Goal: Task Accomplishment & Management: Use online tool/utility

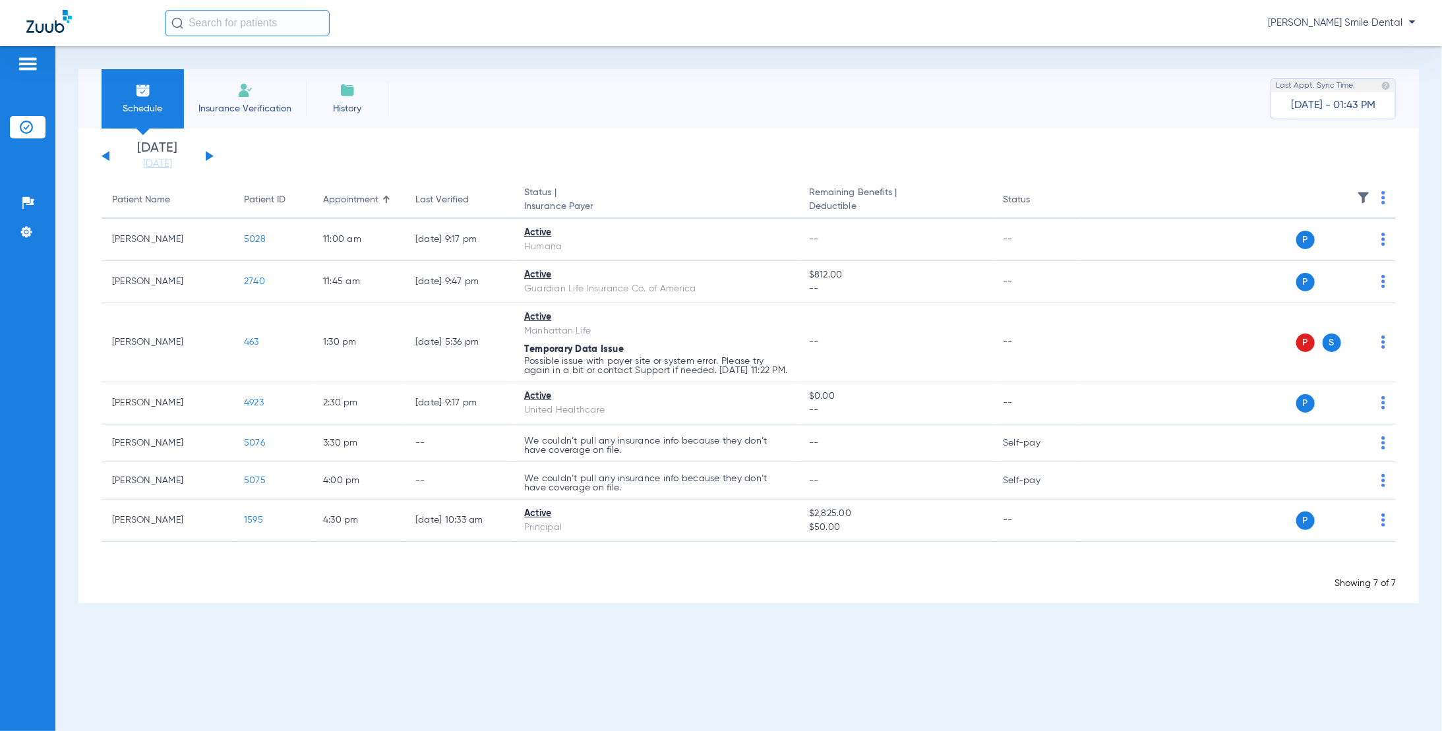
click at [212, 24] on input "text" at bounding box center [247, 23] width 165 height 26
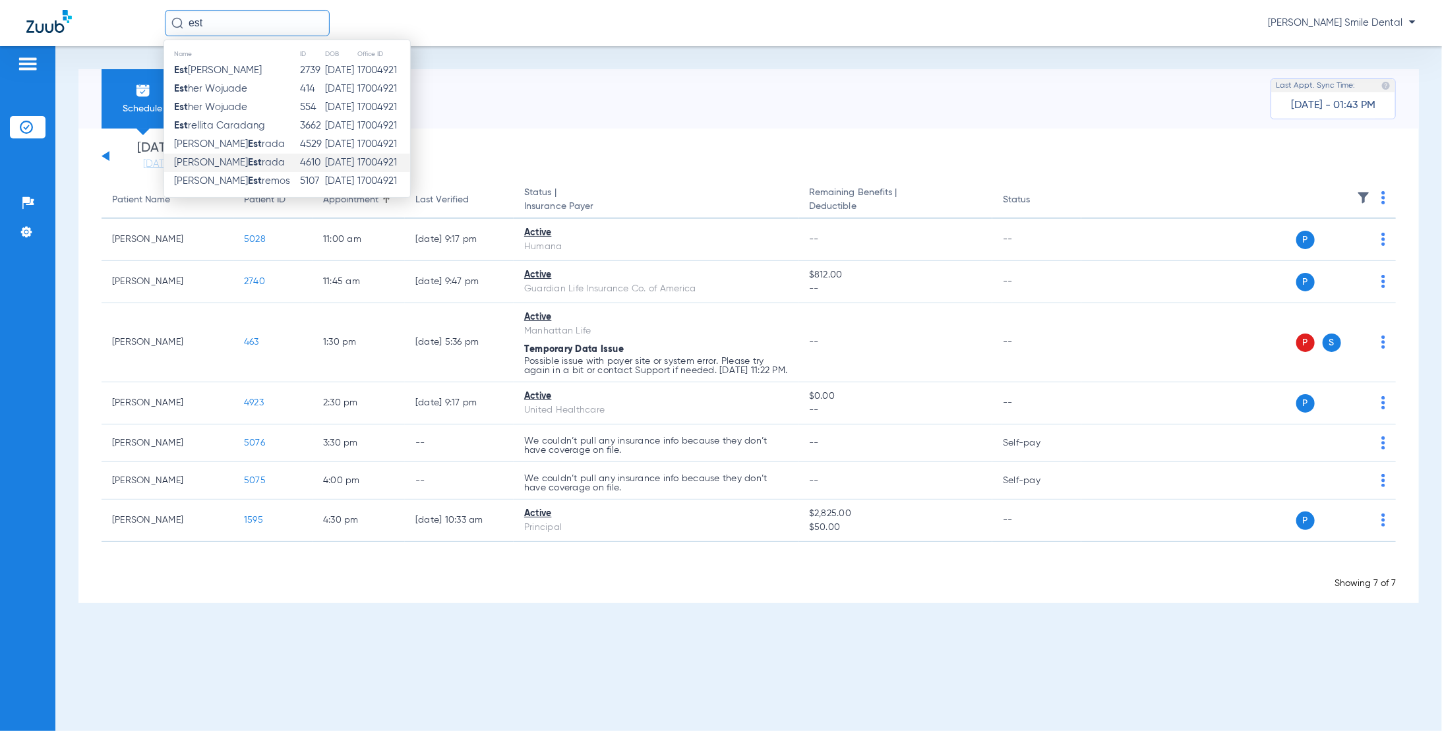
type input "est"
click at [235, 161] on span "[PERSON_NAME] [PERSON_NAME]" at bounding box center [229, 163] width 111 height 10
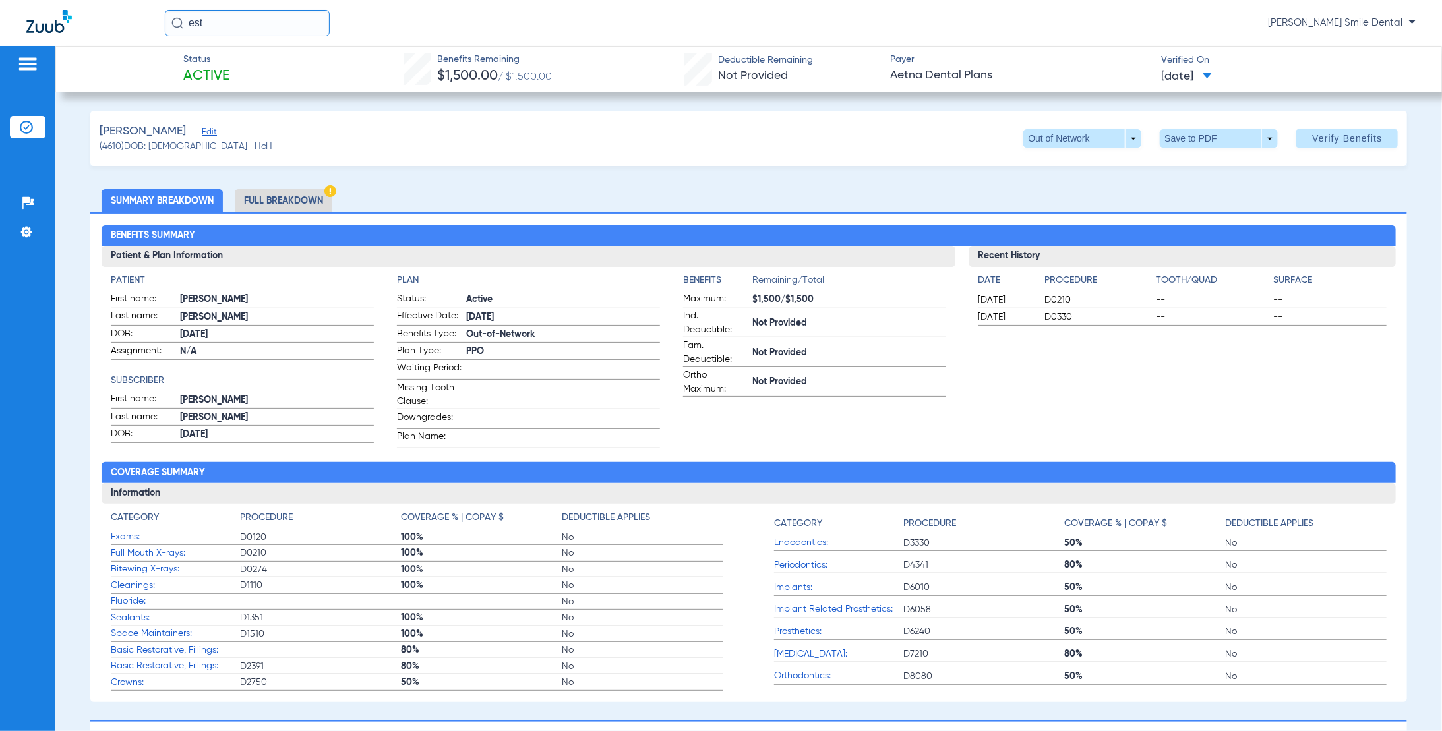
click at [215, 140] on span "(4610) DOB: [DEMOGRAPHIC_DATA] - HoH" at bounding box center [186, 147] width 173 height 14
click at [214, 135] on span "Edit" at bounding box center [208, 133] width 12 height 13
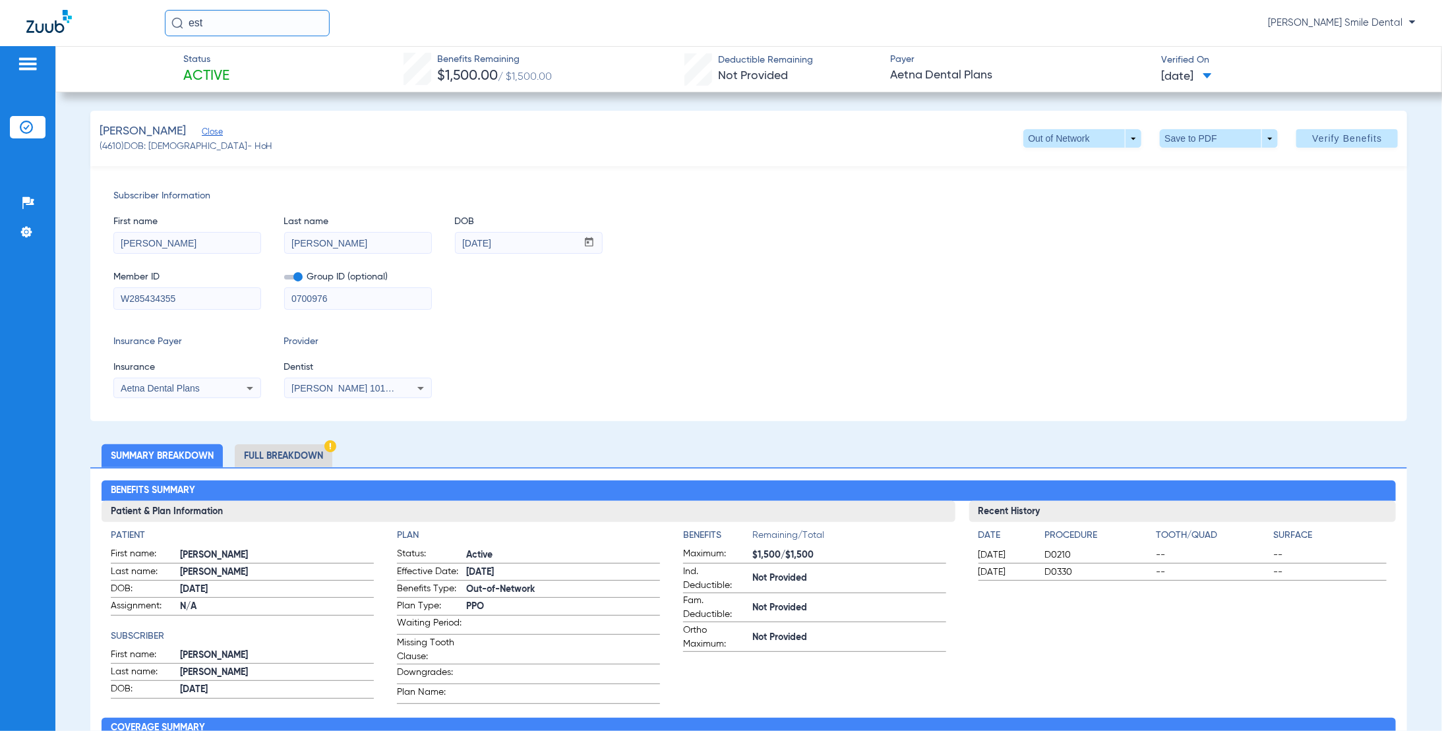
click at [408, 391] on div "[PERSON_NAME] 1013179480" at bounding box center [358, 389] width 146 height 16
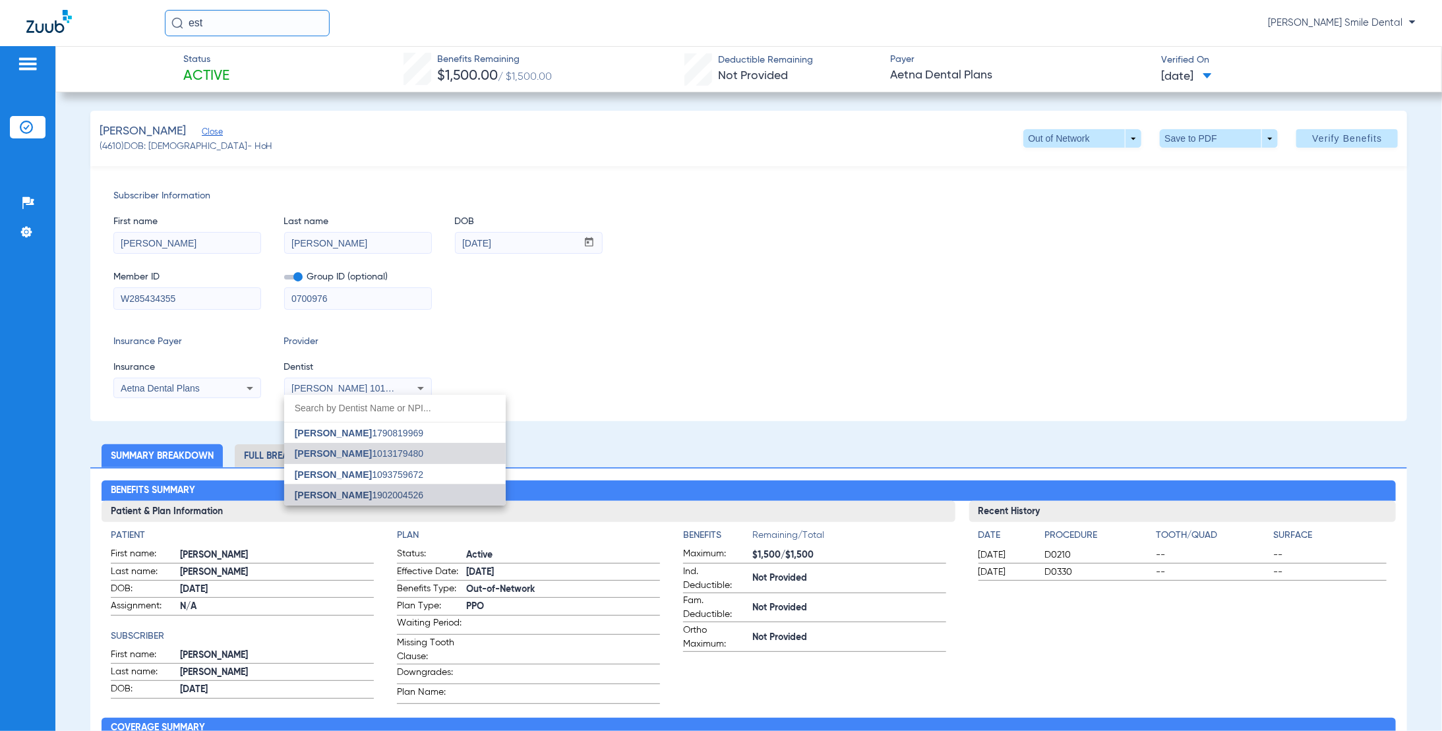
click at [406, 495] on span "[PERSON_NAME] 1902004526" at bounding box center [359, 495] width 129 height 9
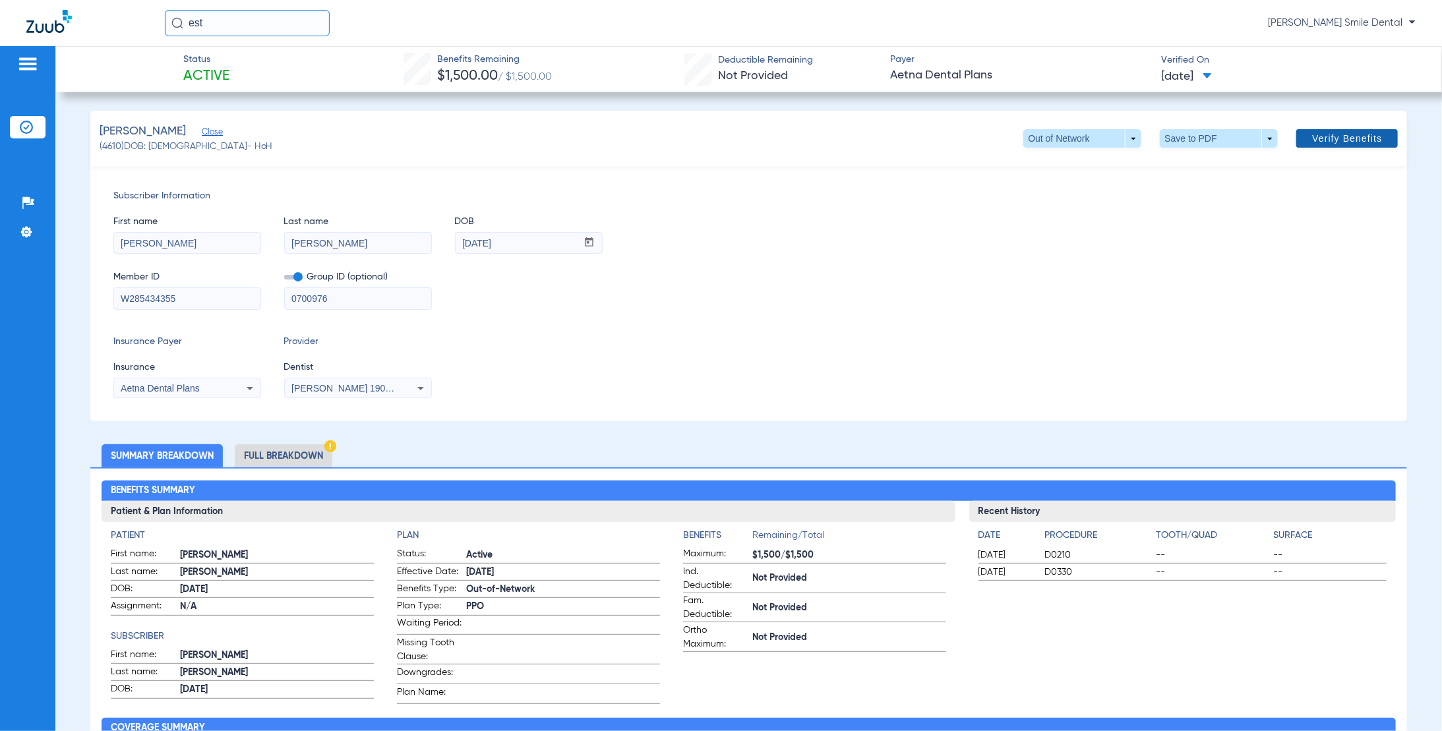
click at [799, 135] on span "Verify Benefits" at bounding box center [1347, 138] width 70 height 11
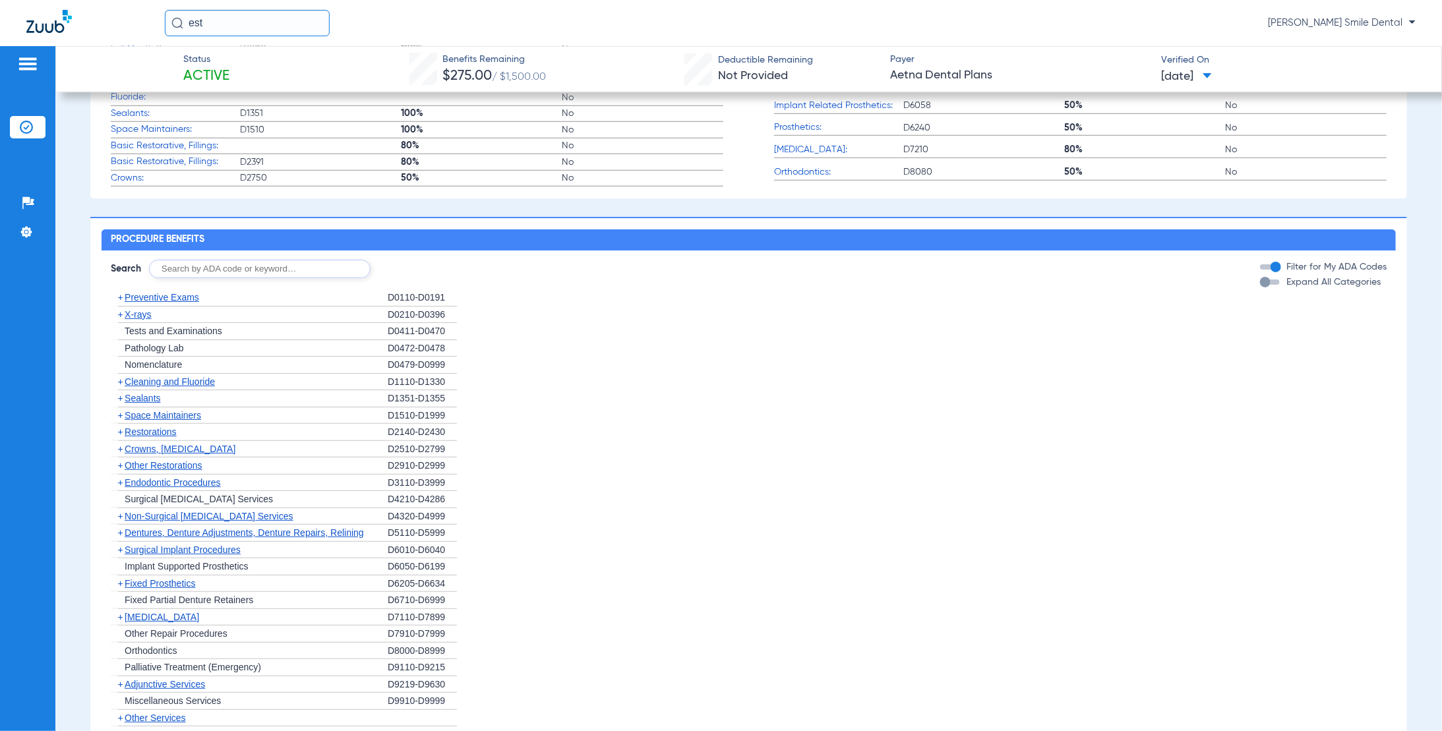
scroll to position [791, 0]
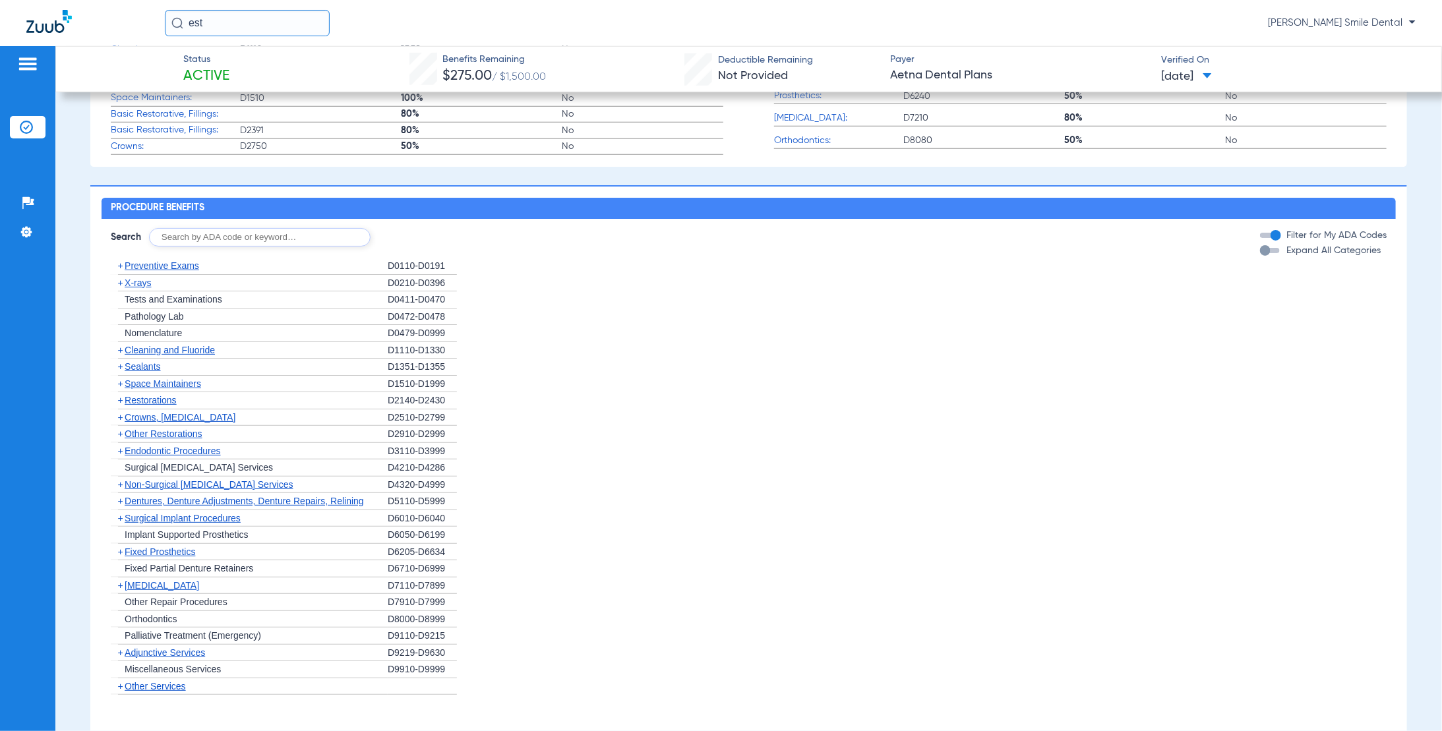
click at [799, 253] on div "button" at bounding box center [1270, 250] width 20 height 5
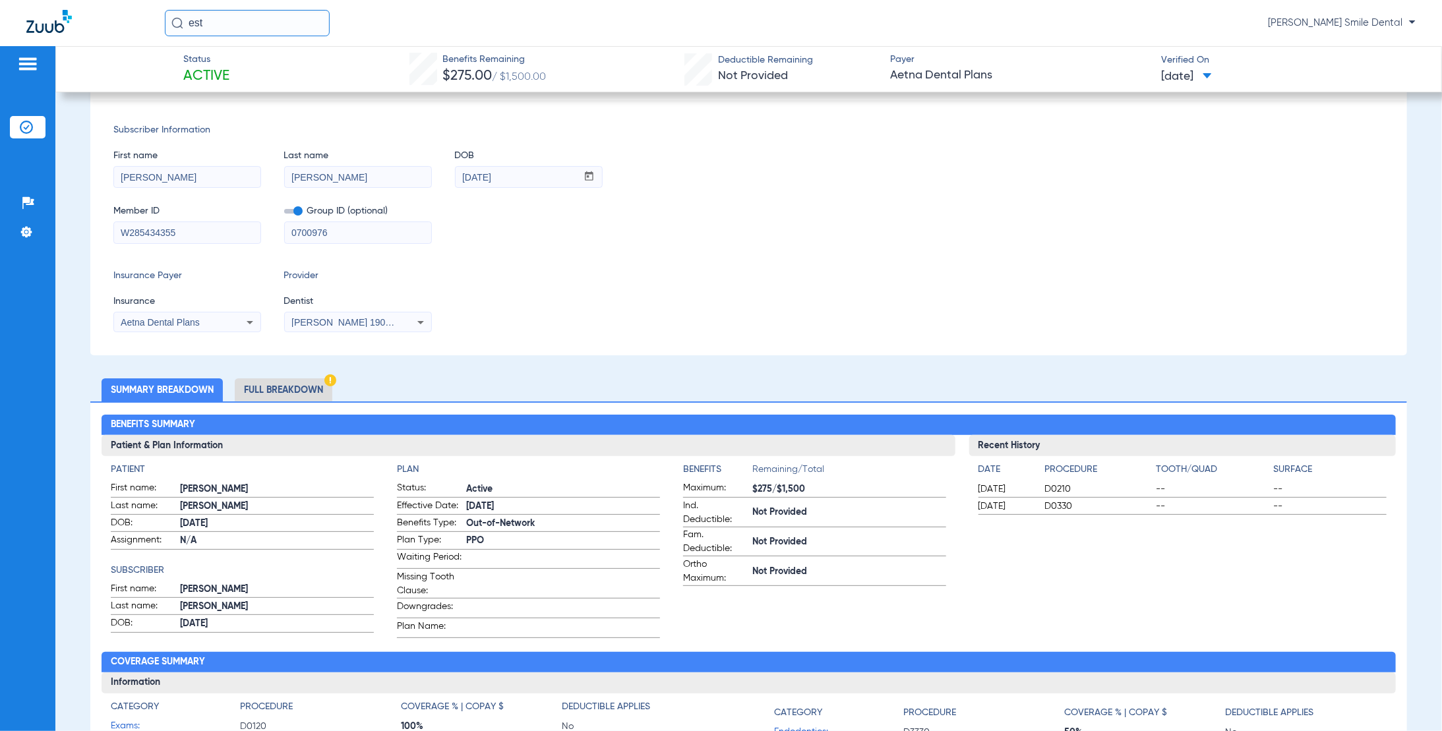
scroll to position [0, 0]
